Goal: Task Accomplishment & Management: Manage account settings

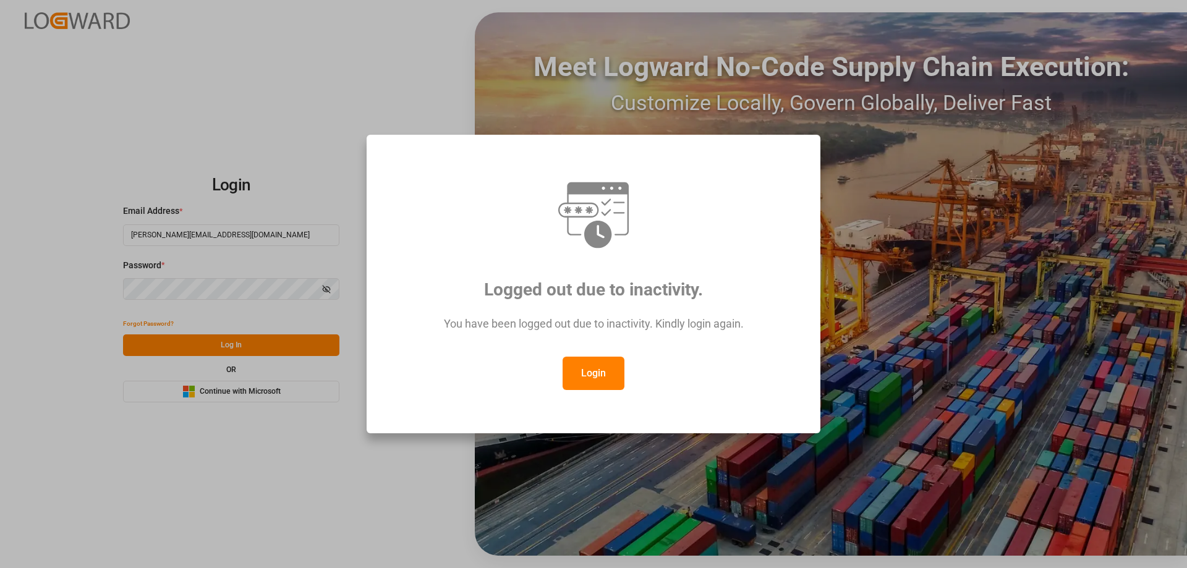
click at [615, 384] on button "Login" at bounding box center [594, 373] width 62 height 33
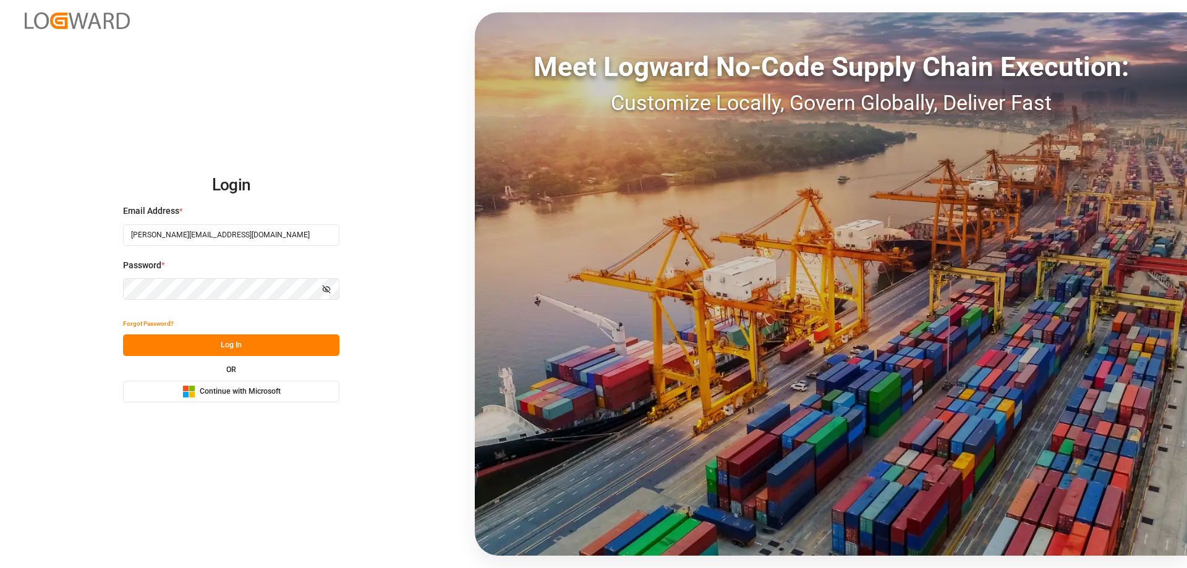
click at [268, 353] on button "Log In" at bounding box center [231, 346] width 216 height 22
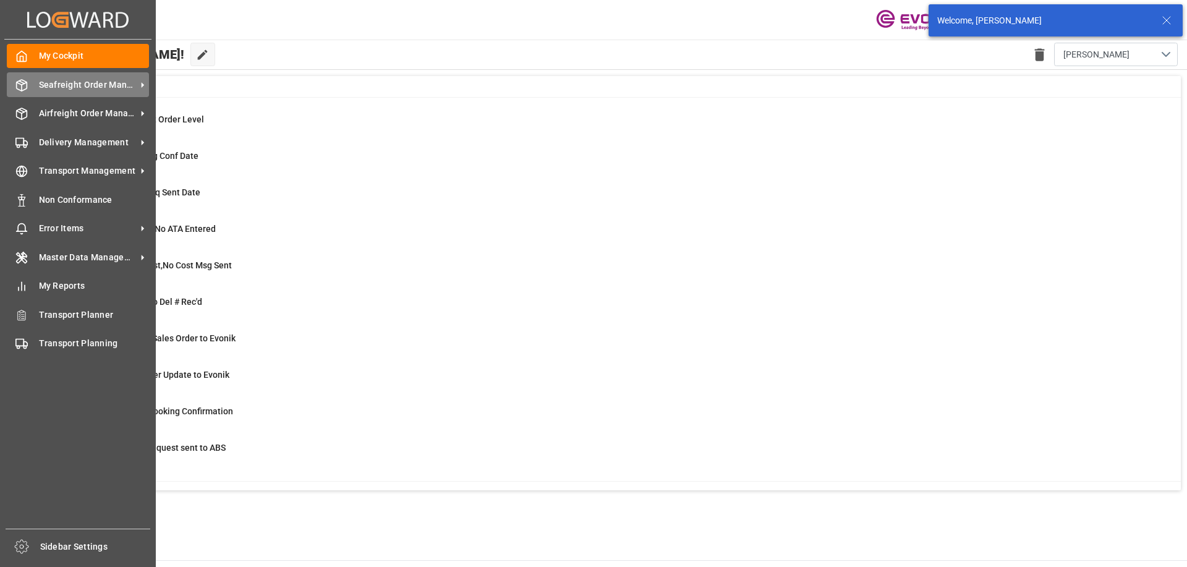
click at [43, 93] on div "Seafreight Order Management Seafreight Order Management" at bounding box center [78, 84] width 142 height 24
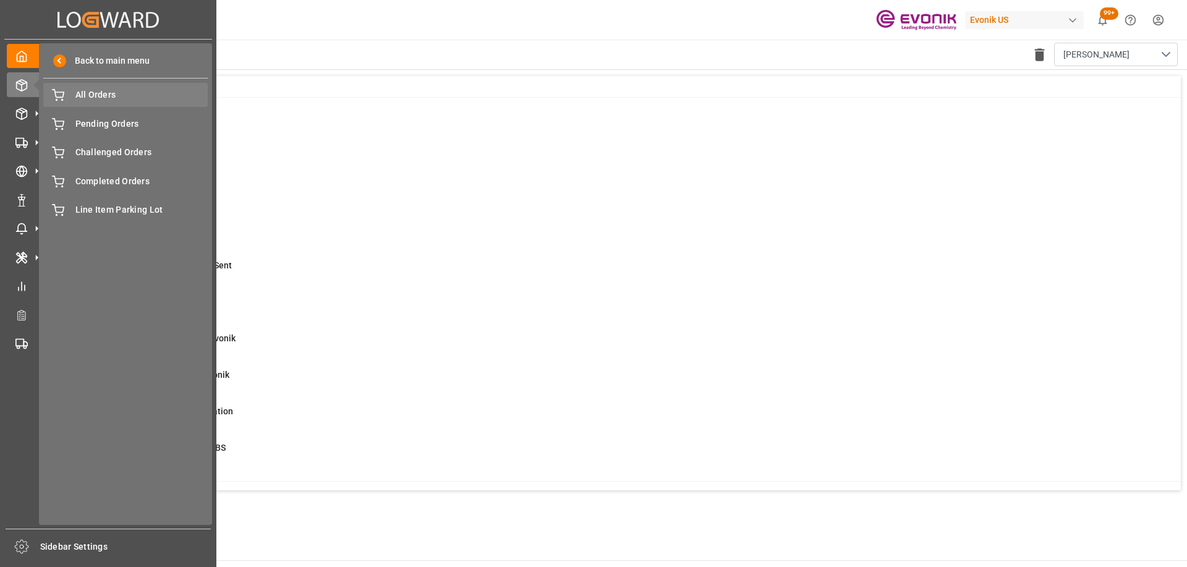
click at [84, 98] on span "All Orders" at bounding box center [141, 94] width 133 height 13
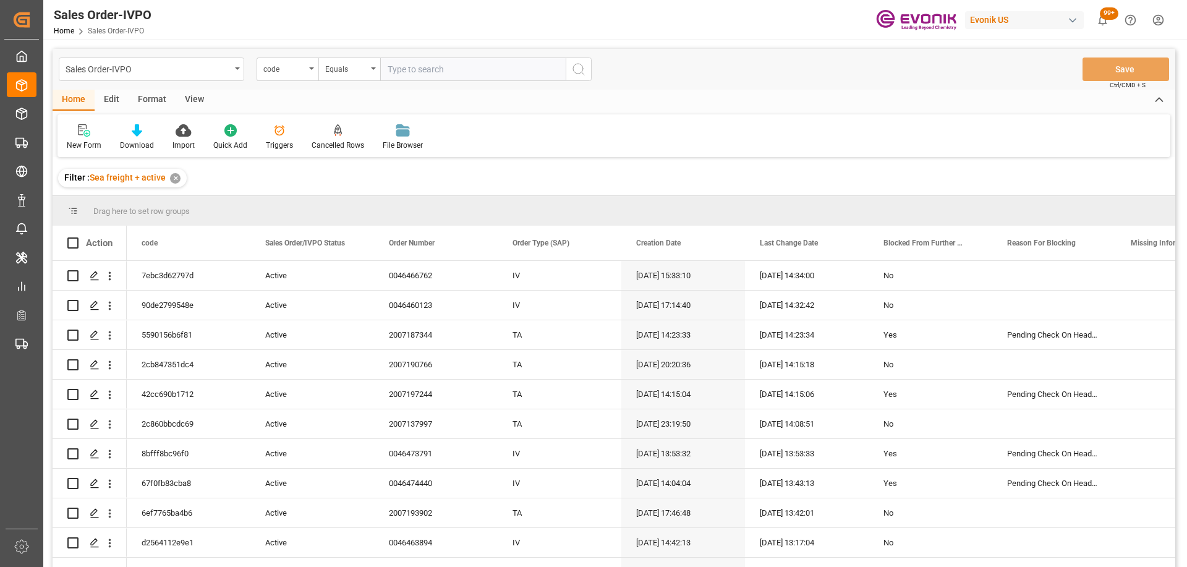
click at [293, 69] on div "code" at bounding box center [284, 68] width 42 height 14
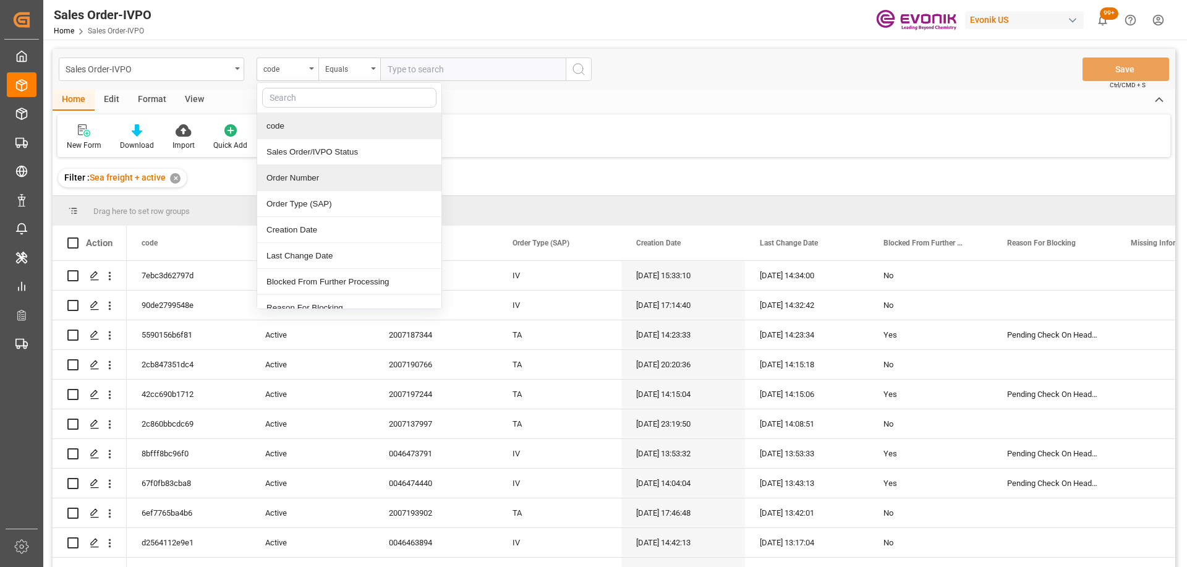
click at [311, 171] on div "Order Number" at bounding box center [349, 178] width 184 height 26
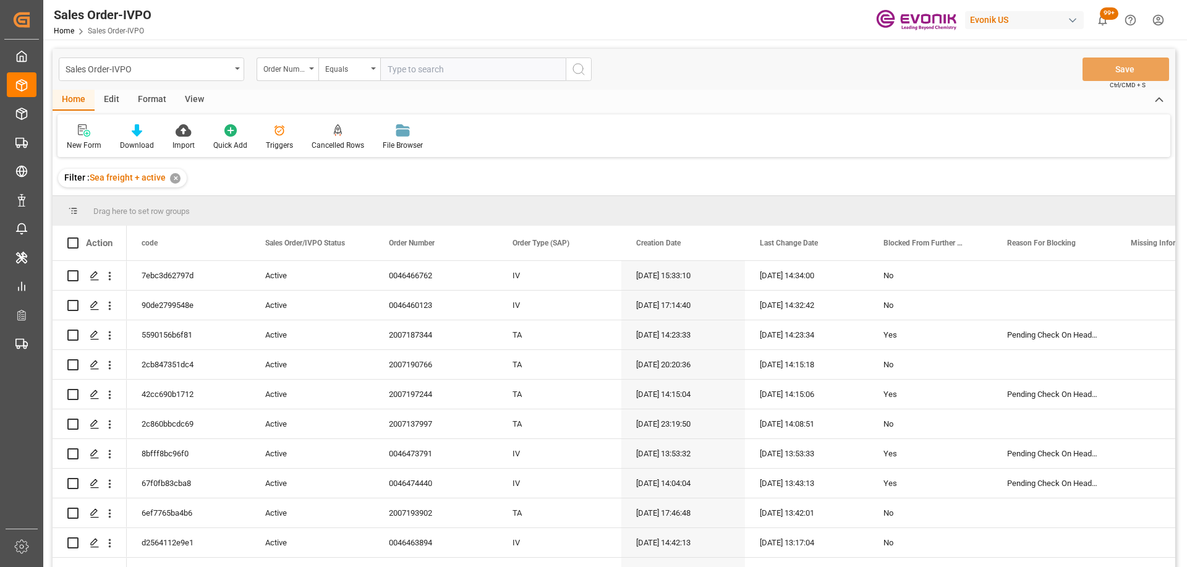
click at [400, 73] on input "text" at bounding box center [473, 70] width 186 height 24
paste input "0046467215"
type input "0046467215"
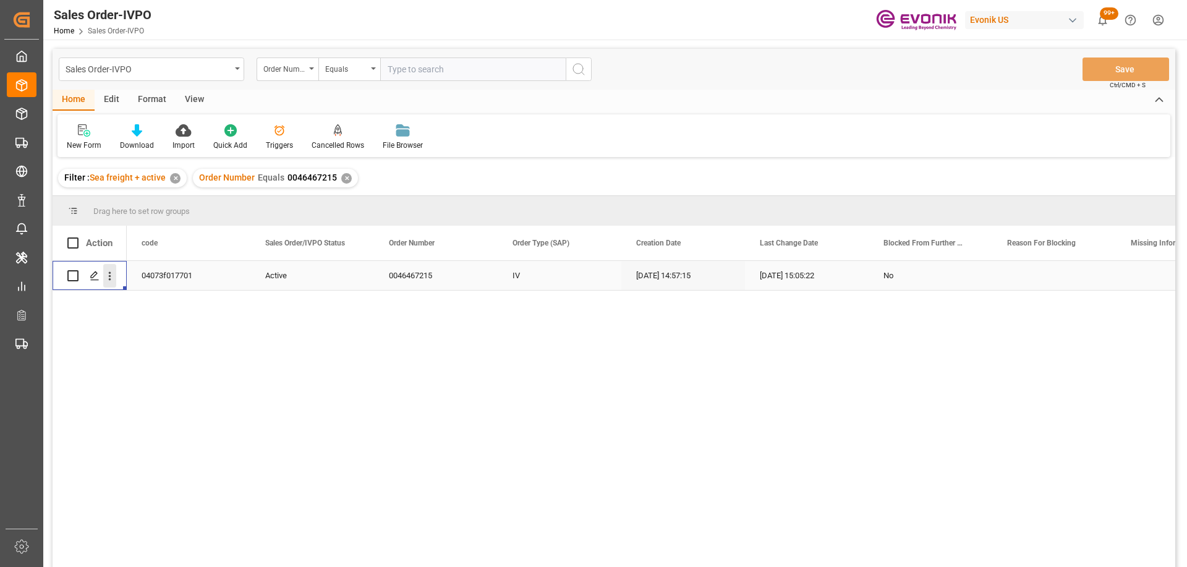
click at [112, 276] on icon "open menu" at bounding box center [109, 276] width 13 height 13
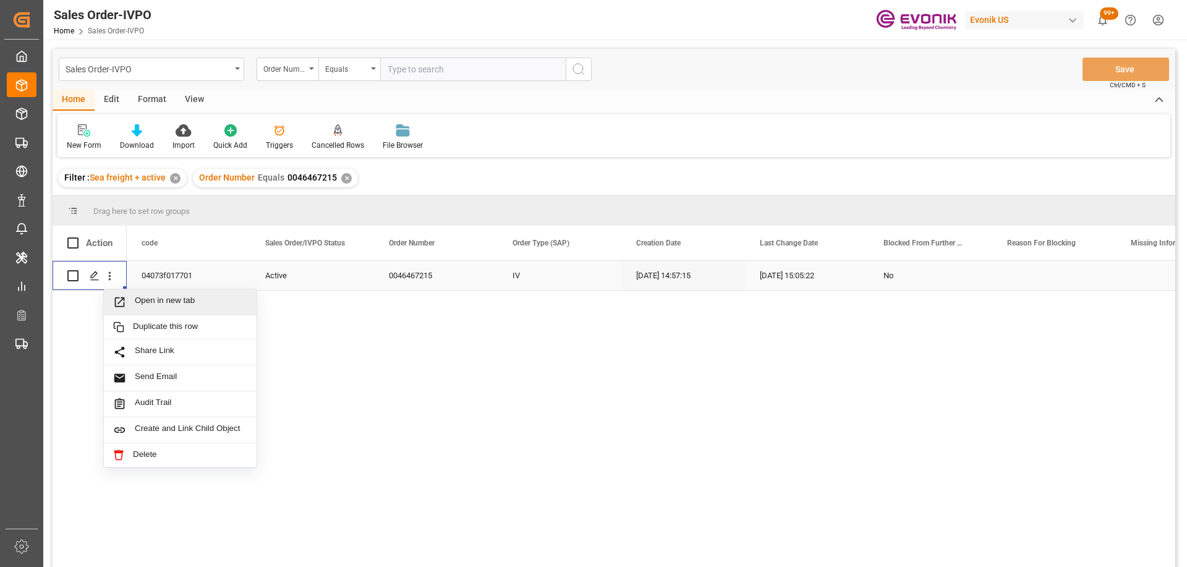
click at [139, 299] on span "Open in new tab" at bounding box center [191, 302] width 113 height 13
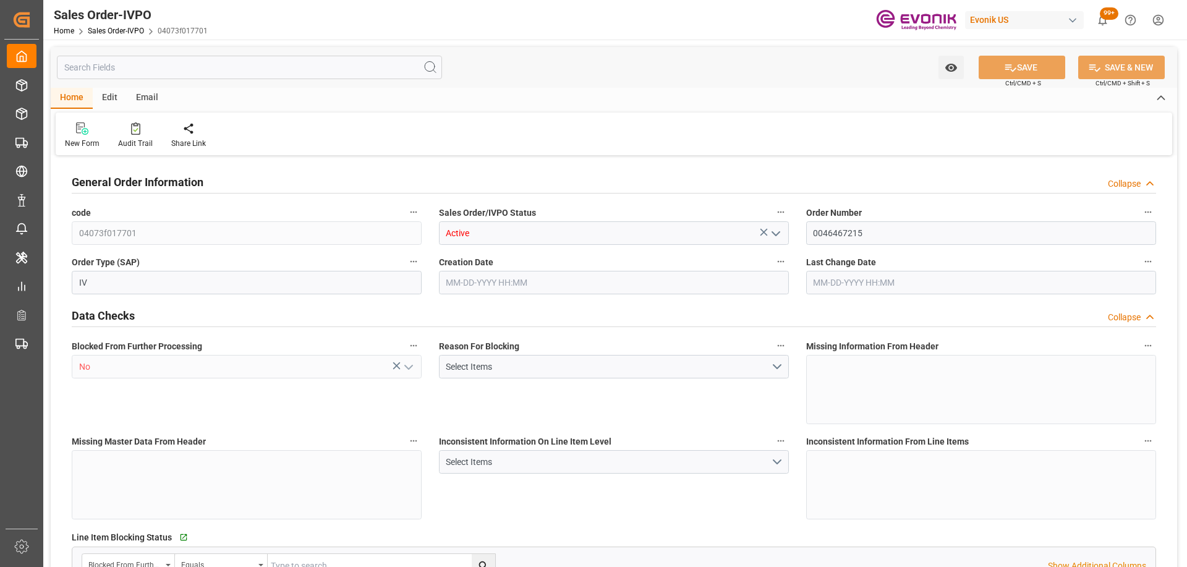
type input "ARBUE"
type input "0"
type input "1"
type input "845.2"
click at [108, 71] on input "text" at bounding box center [249, 68] width 385 height 24
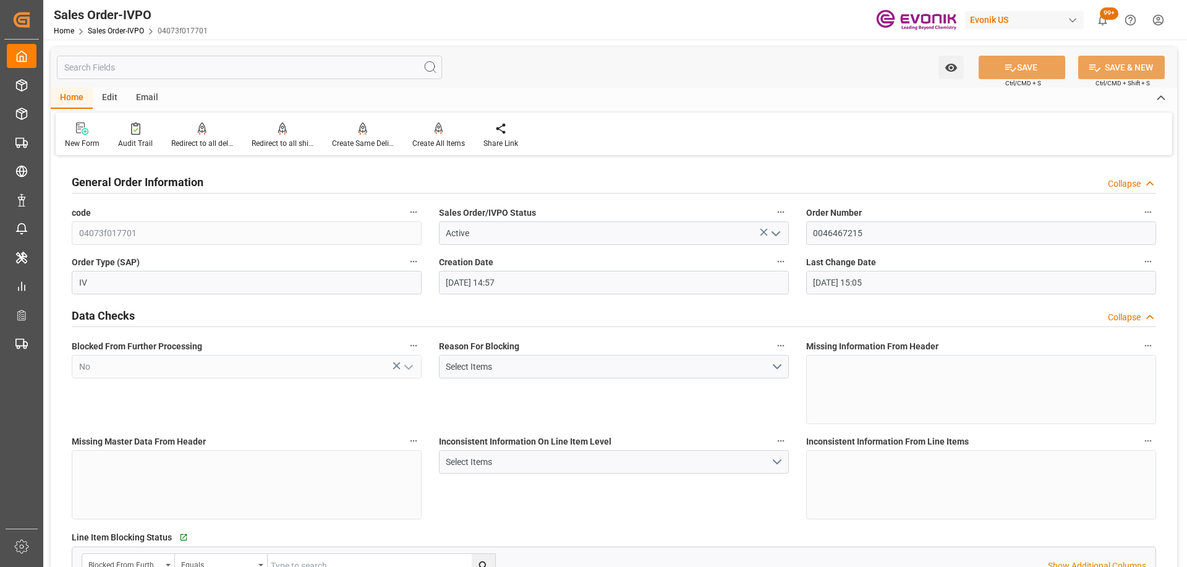
type input "08-08-2025 14:57"
type input "08-15-2025 15:05"
click at [96, 66] on input "text" at bounding box center [249, 68] width 385 height 24
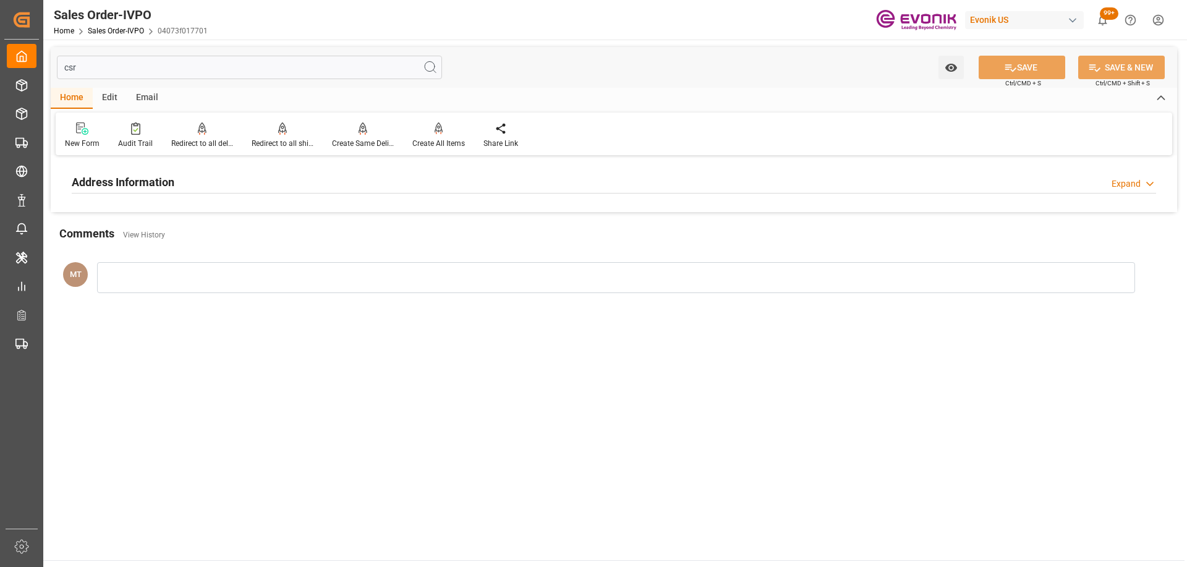
type input "csr"
click at [220, 187] on div "Address Information Expand" at bounding box center [614, 181] width 1085 height 24
